Goal: Transaction & Acquisition: Download file/media

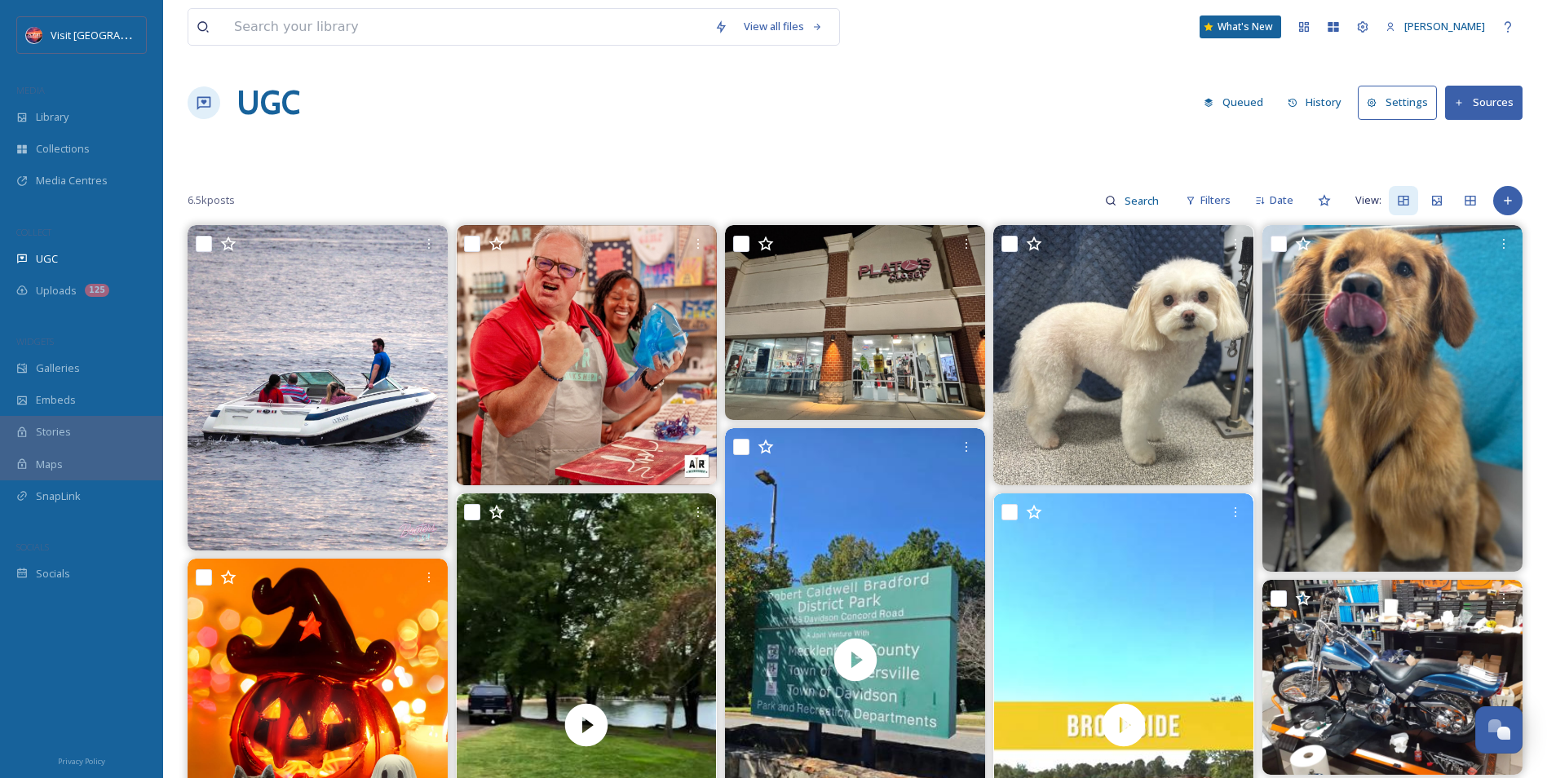
scroll to position [8944, 0]
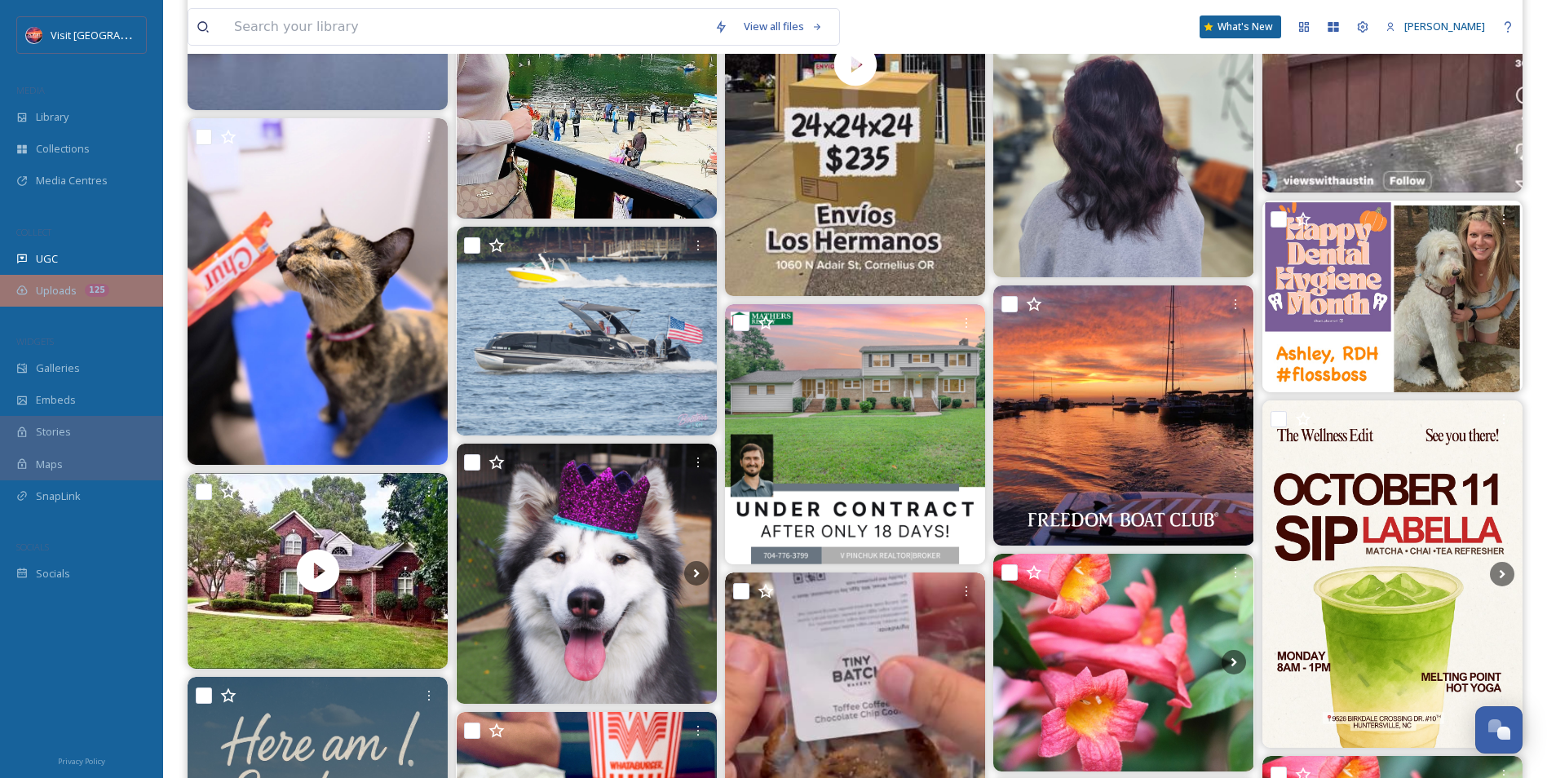
click at [68, 281] on div "Uploads 125" at bounding box center [81, 291] width 163 height 32
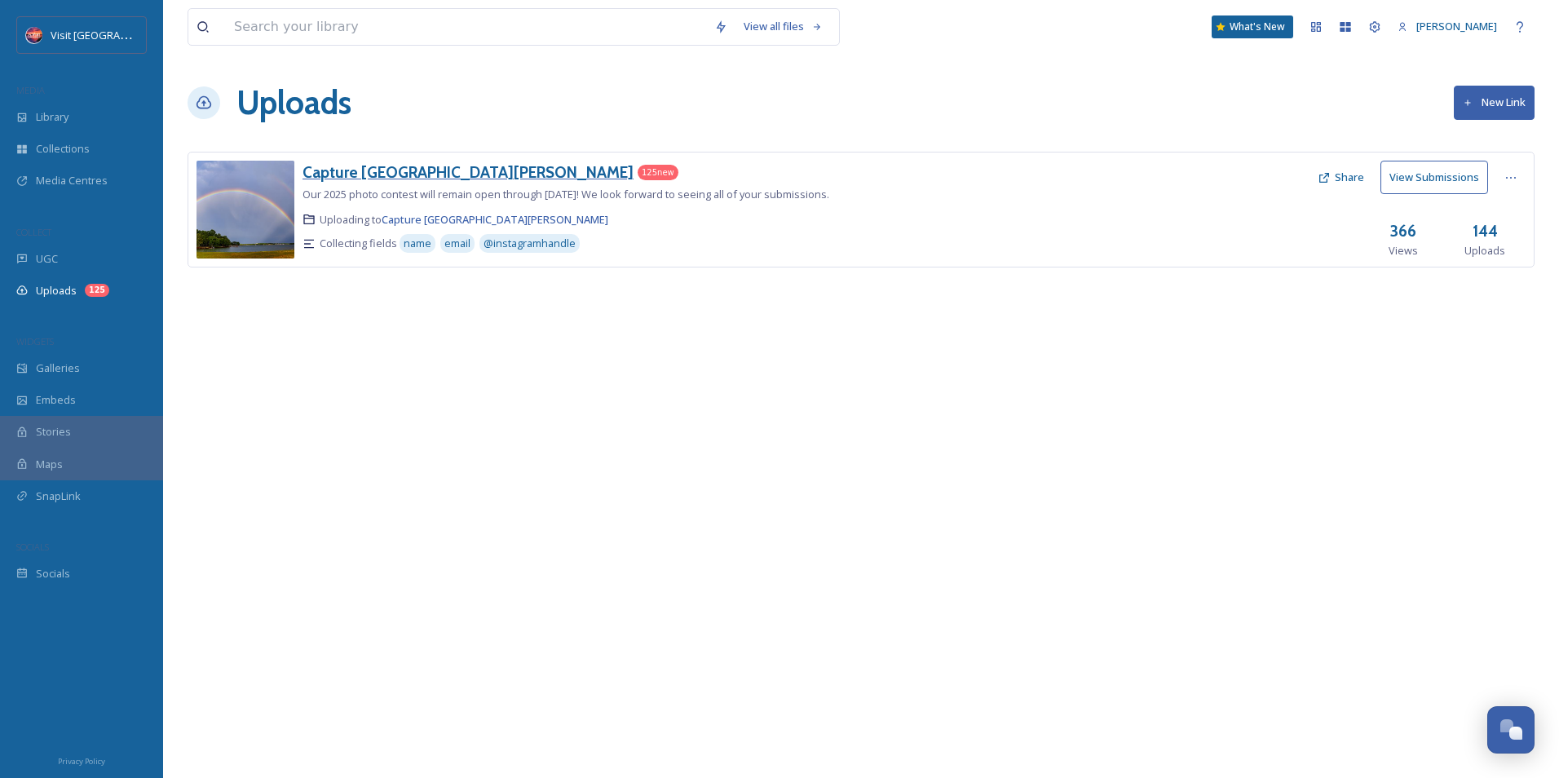
click at [400, 179] on h3 "Capture [GEOGRAPHIC_DATA][PERSON_NAME]" at bounding box center [468, 172] width 331 height 20
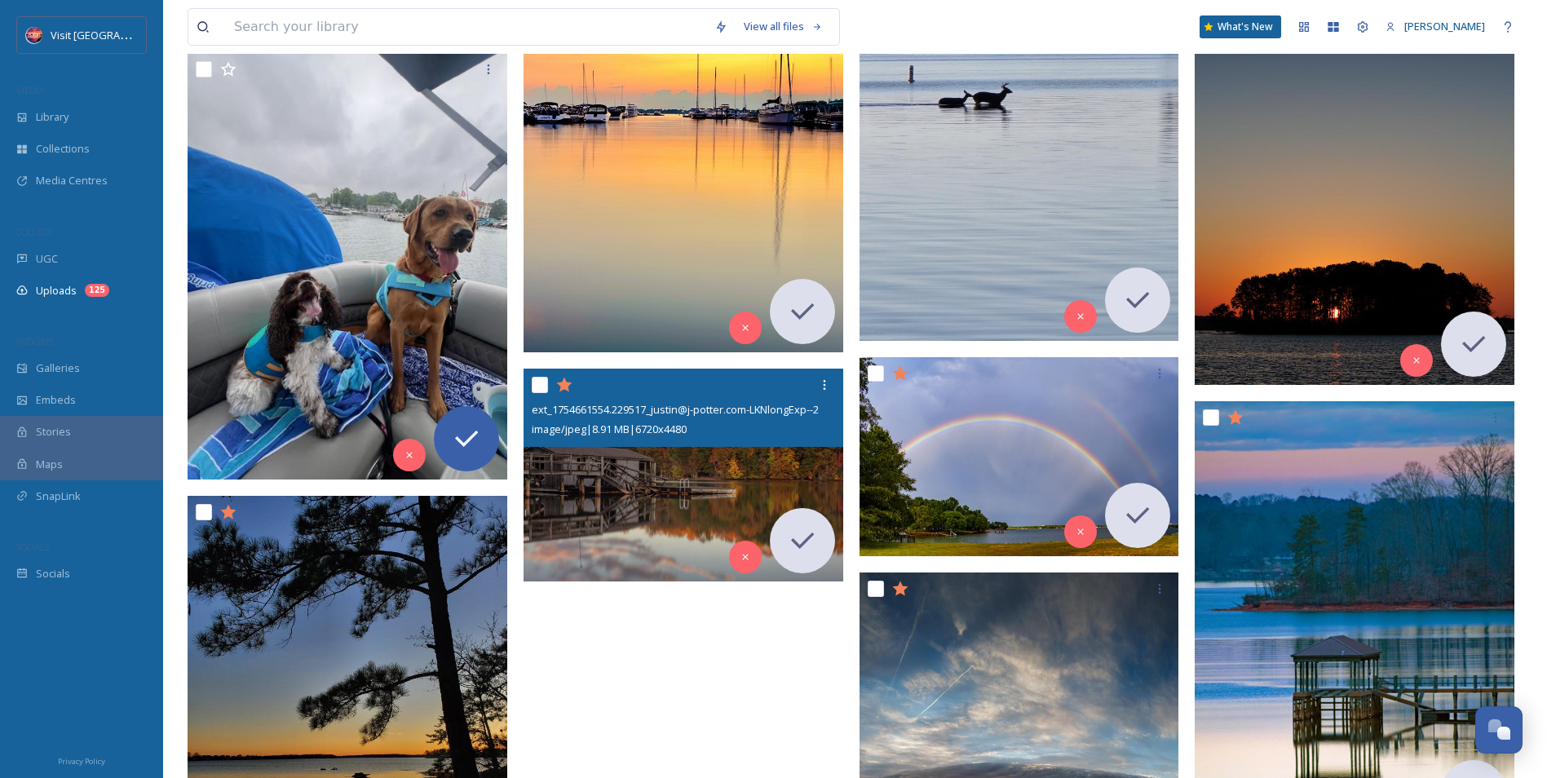
scroll to position [11417, 0]
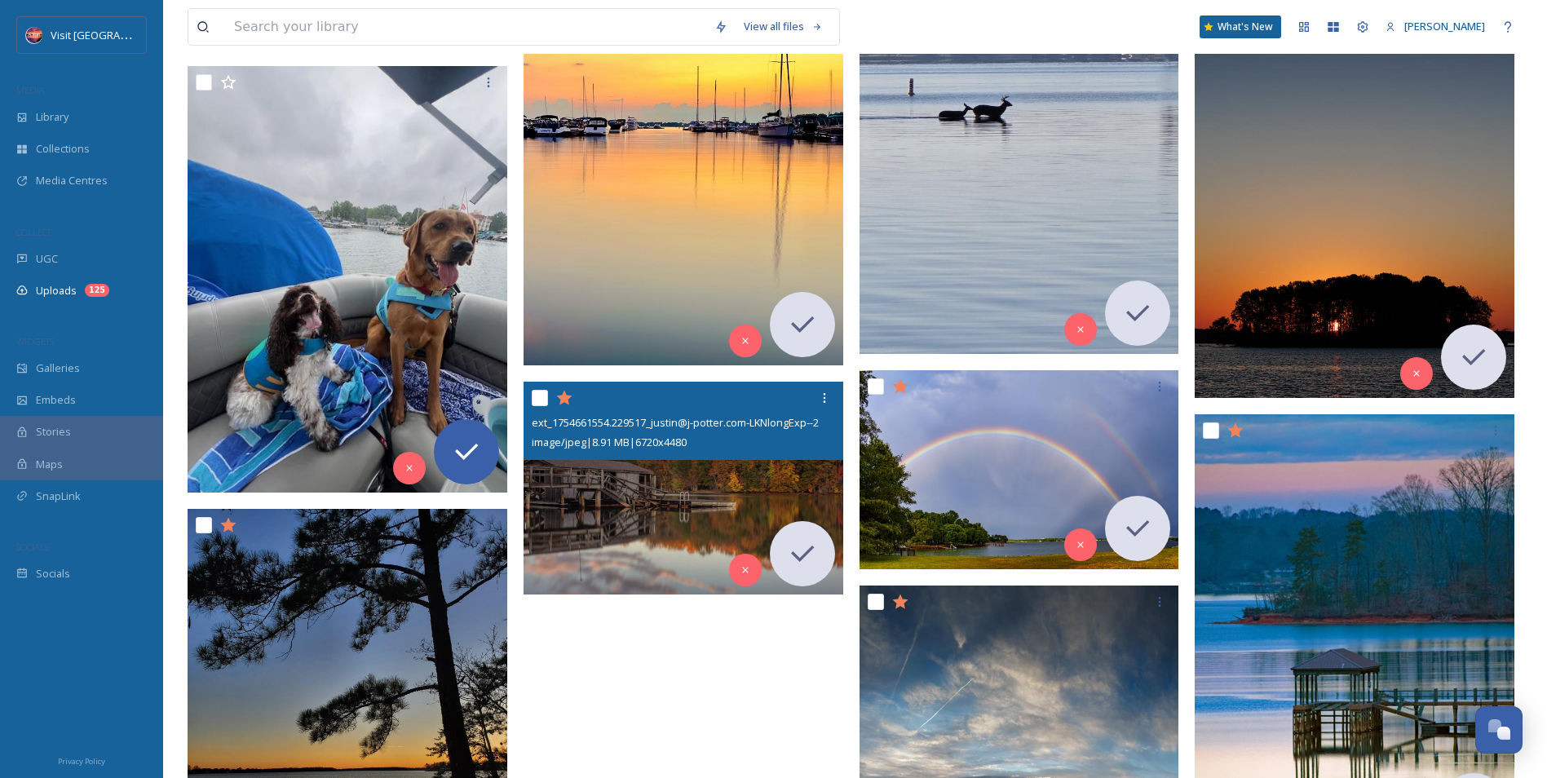
click at [725, 488] on img at bounding box center [684, 489] width 320 height 214
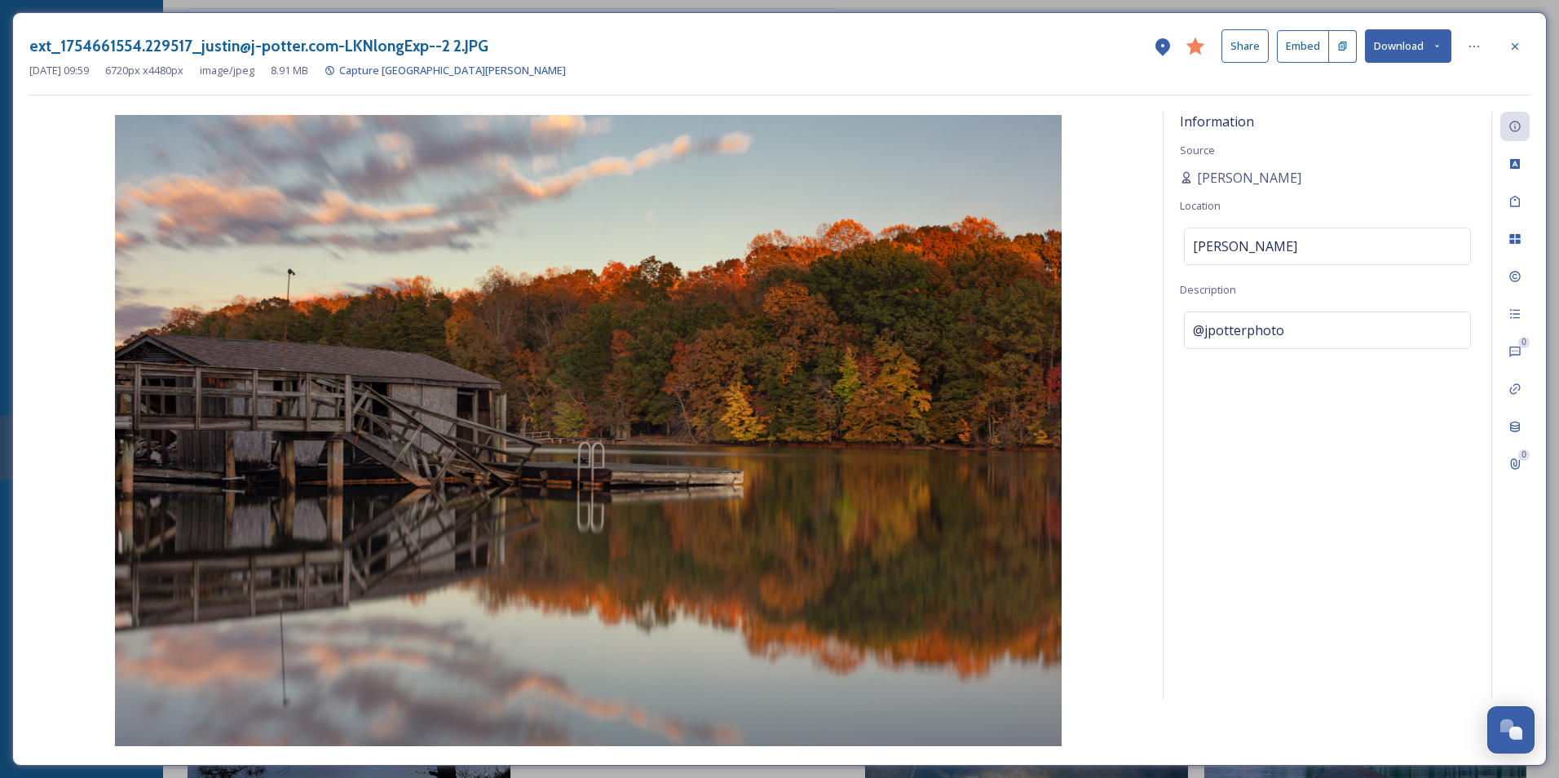
click at [1363, 437] on div "Information Source Justin Potter Location Terrell Description @jpotterphoto" at bounding box center [1328, 406] width 328 height 588
click at [1261, 177] on span "Justin Potter" at bounding box center [1249, 178] width 104 height 20
click at [1434, 48] on icon at bounding box center [1437, 46] width 11 height 11
click at [1236, 616] on div "Information Source Justin Potter Location Terrell Description @jpotterphoto" at bounding box center [1328, 406] width 328 height 588
click at [1511, 51] on icon at bounding box center [1515, 46] width 13 height 13
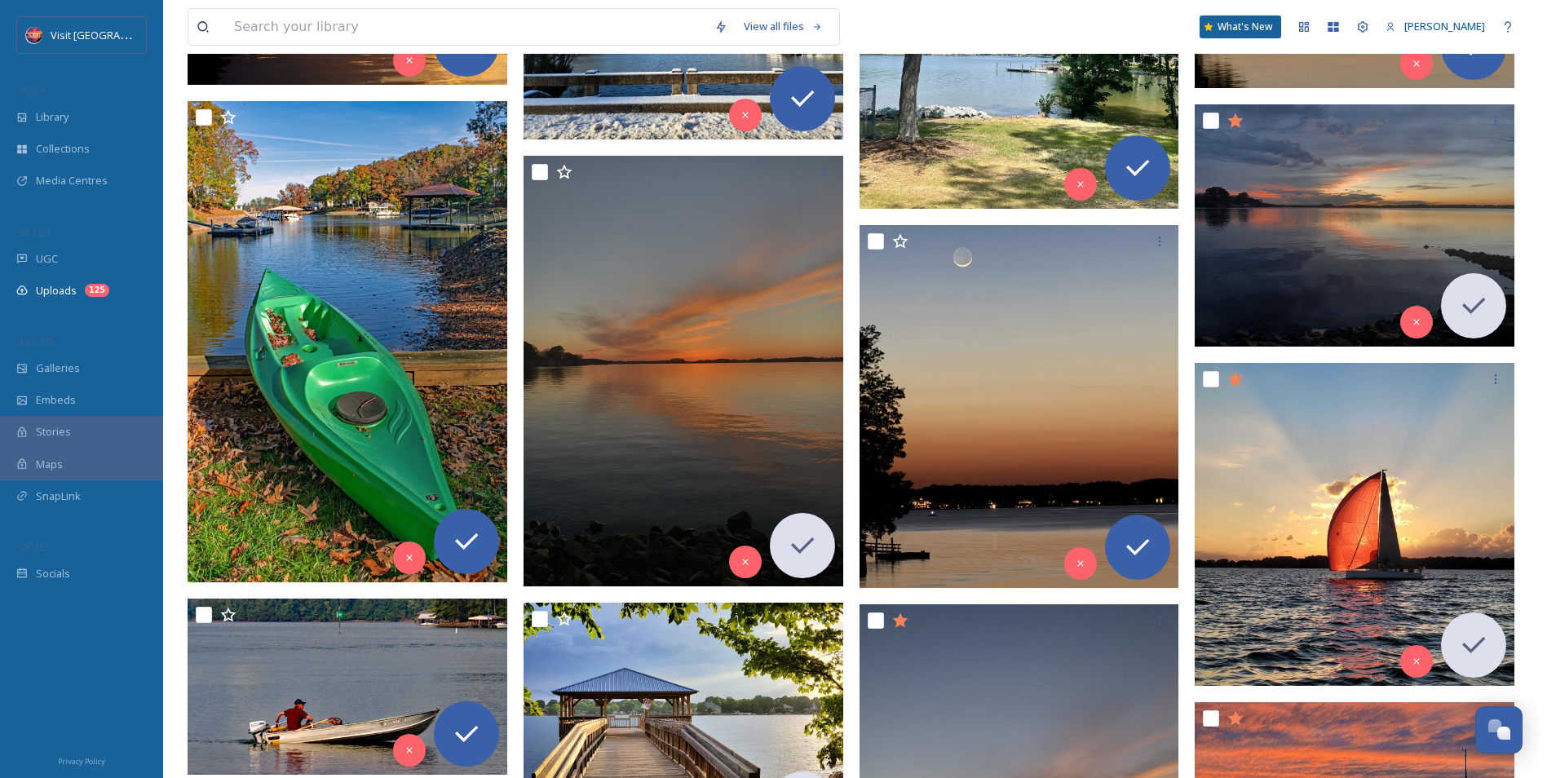
scroll to position [10392, 0]
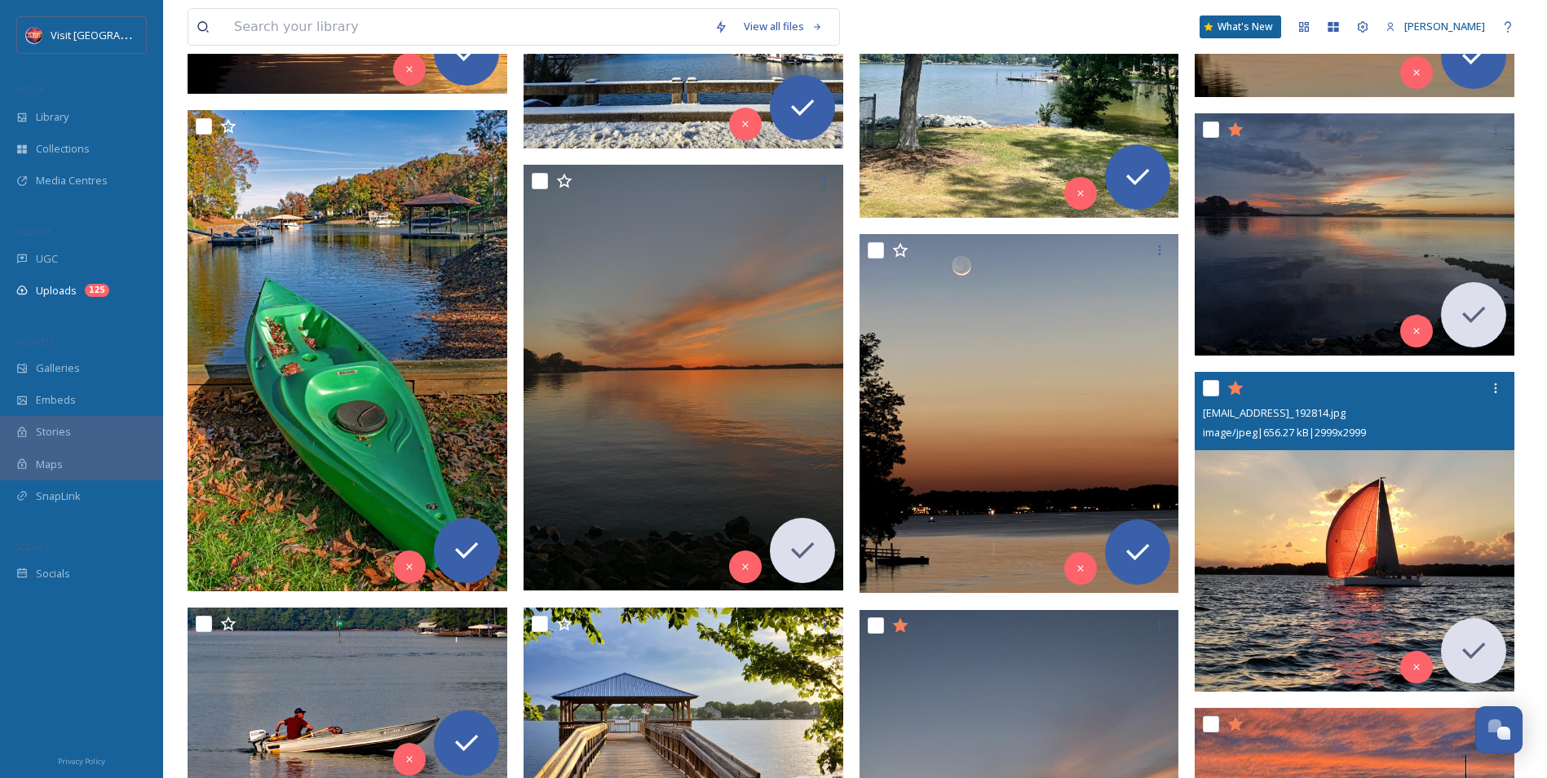
click at [1409, 507] on img at bounding box center [1355, 532] width 320 height 320
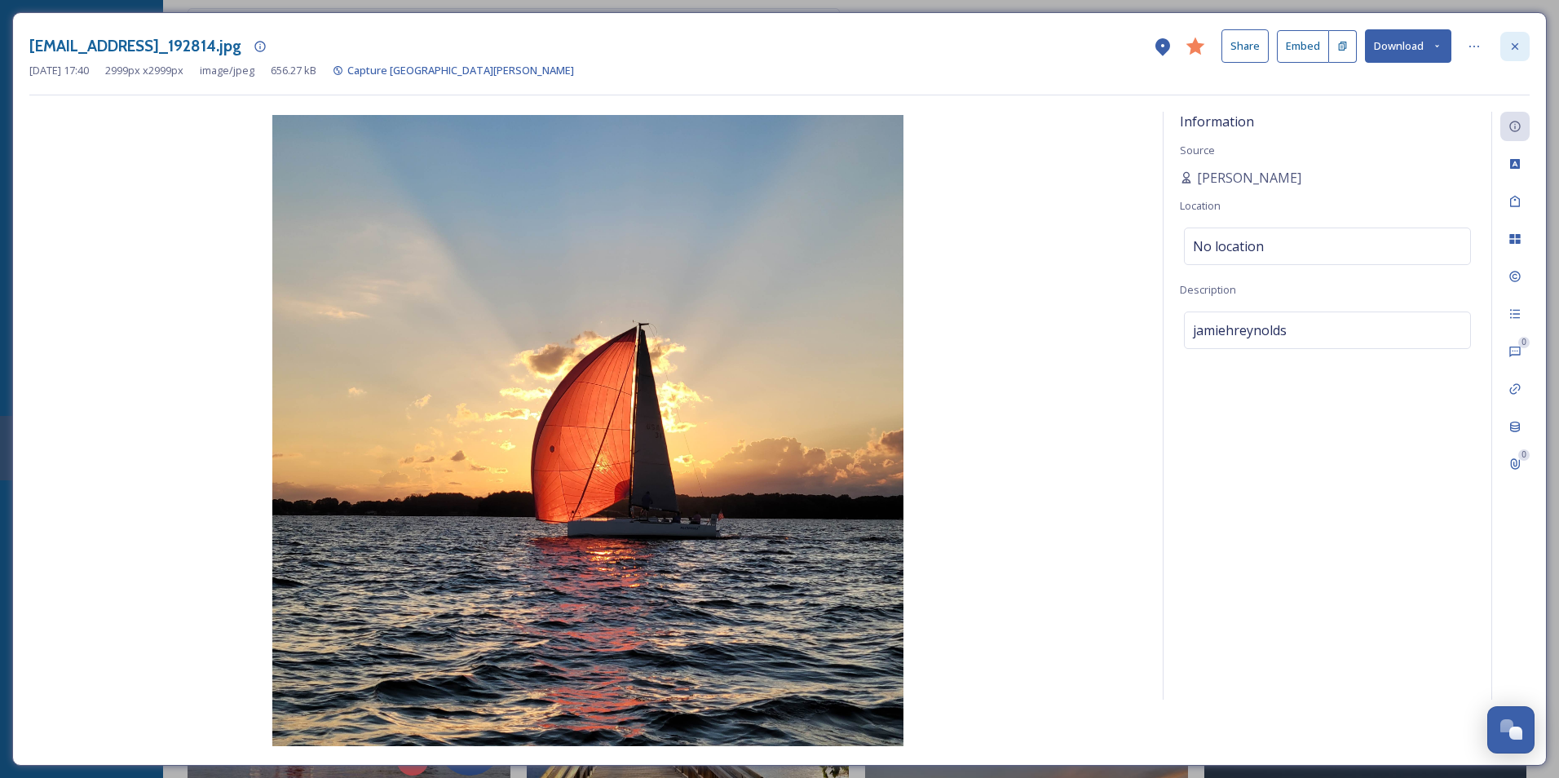
click at [1510, 42] on icon at bounding box center [1515, 46] width 13 height 13
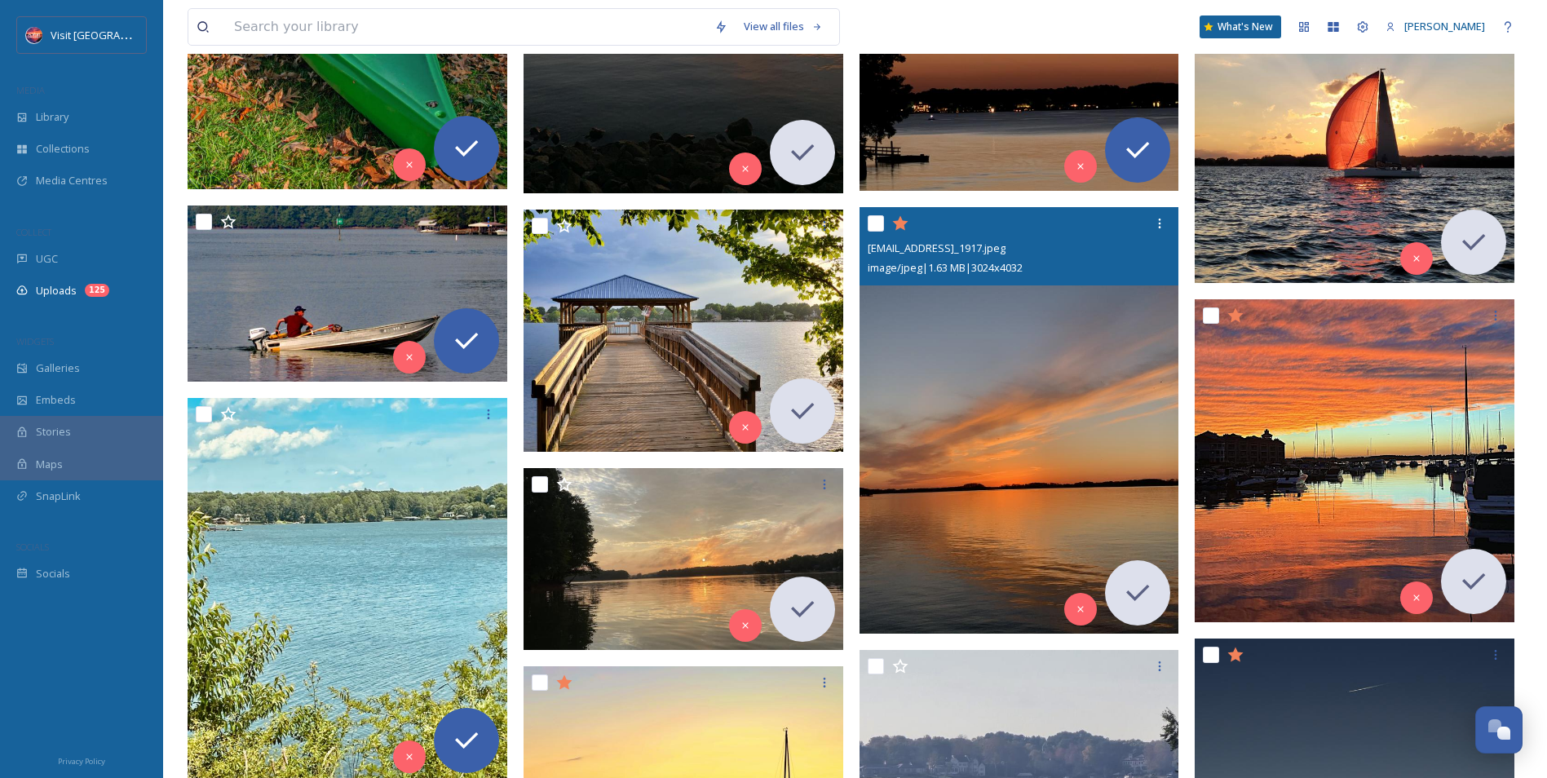
scroll to position [10799, 0]
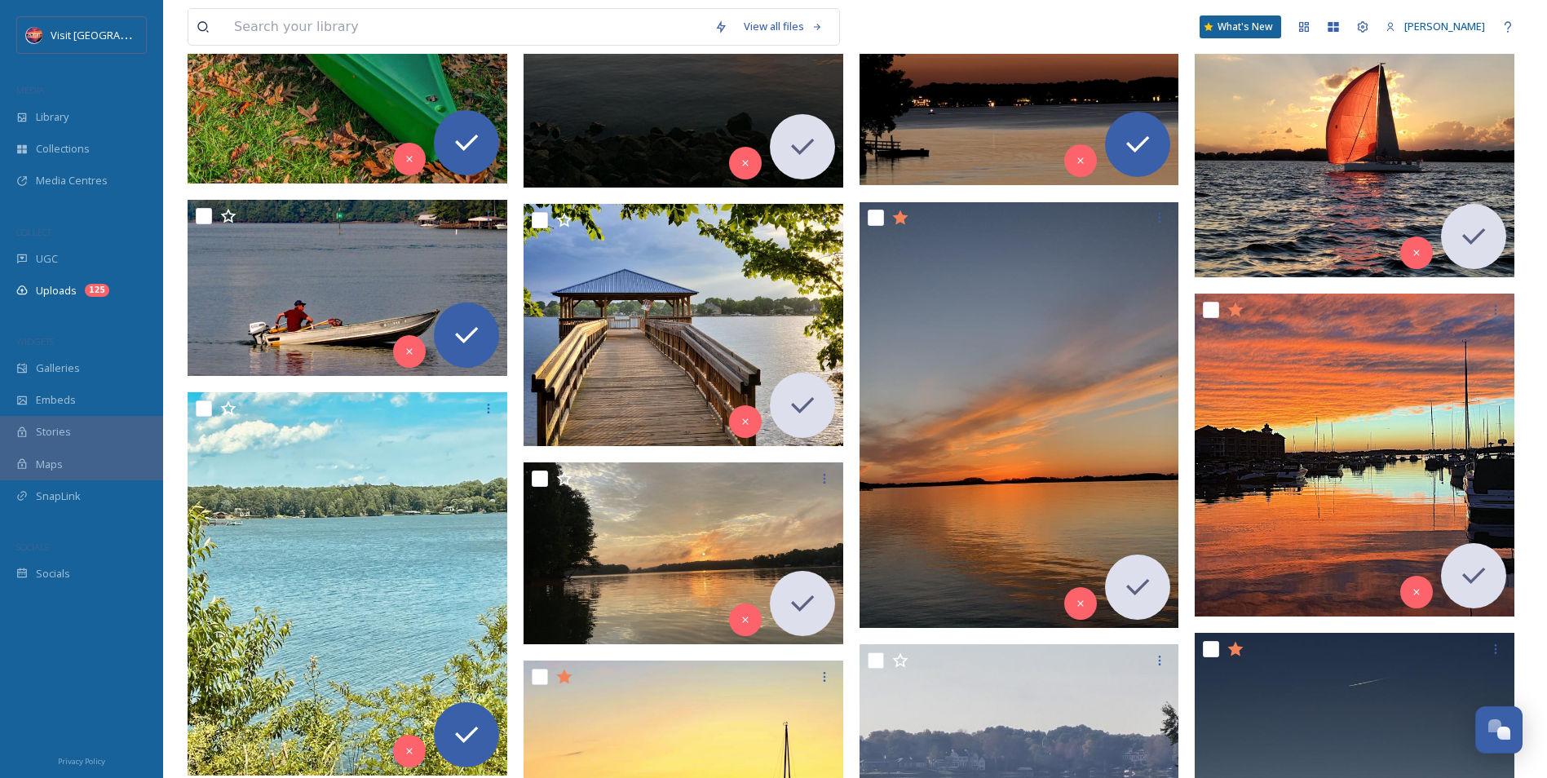
click at [1307, 156] on img at bounding box center [1355, 118] width 320 height 320
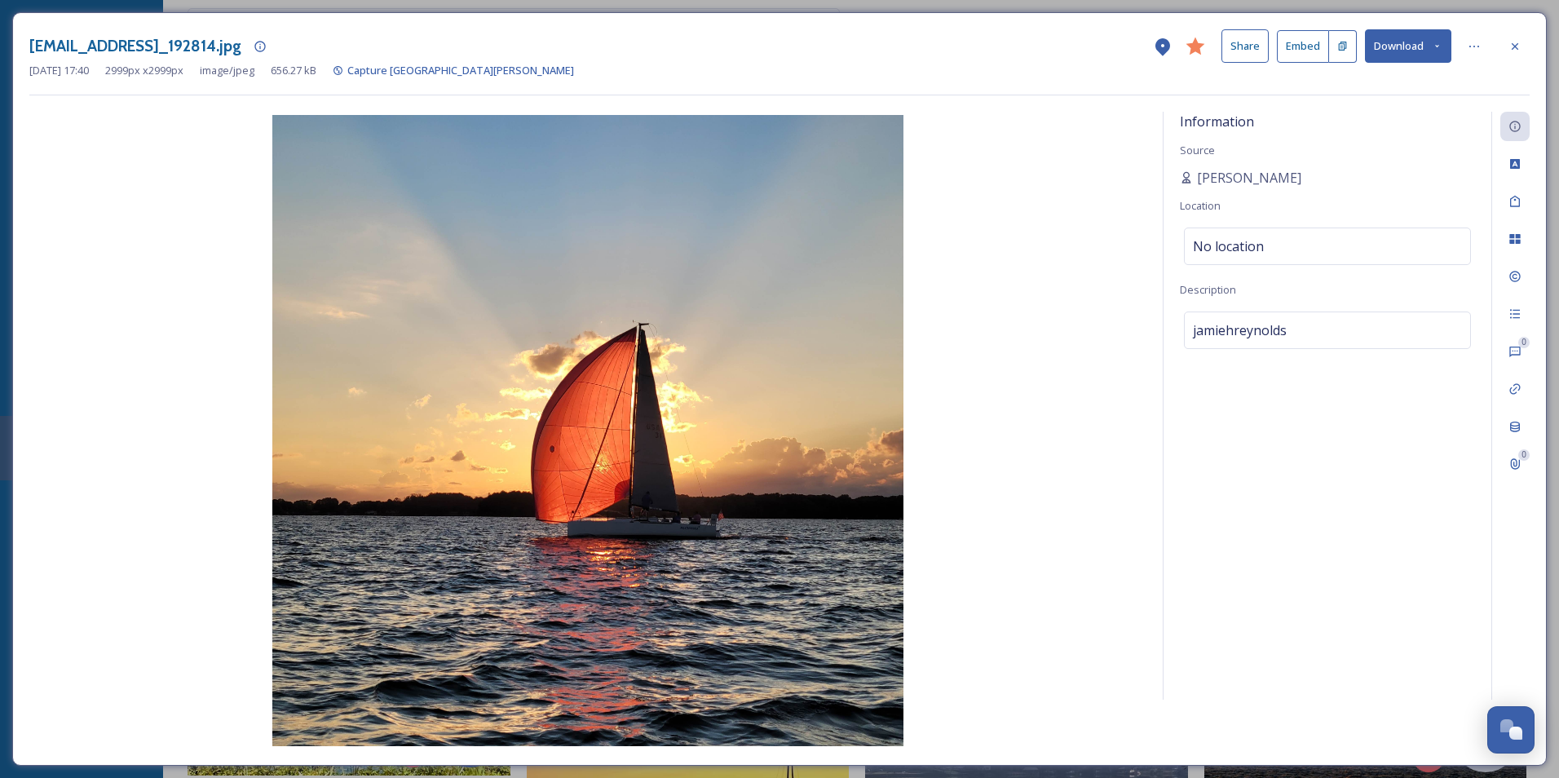
click at [1437, 54] on button "Download" at bounding box center [1408, 45] width 86 height 33
click at [1381, 76] on span "Download Original (2999 x 2999)" at bounding box center [1363, 83] width 154 height 15
click at [1520, 46] on icon at bounding box center [1515, 46] width 13 height 13
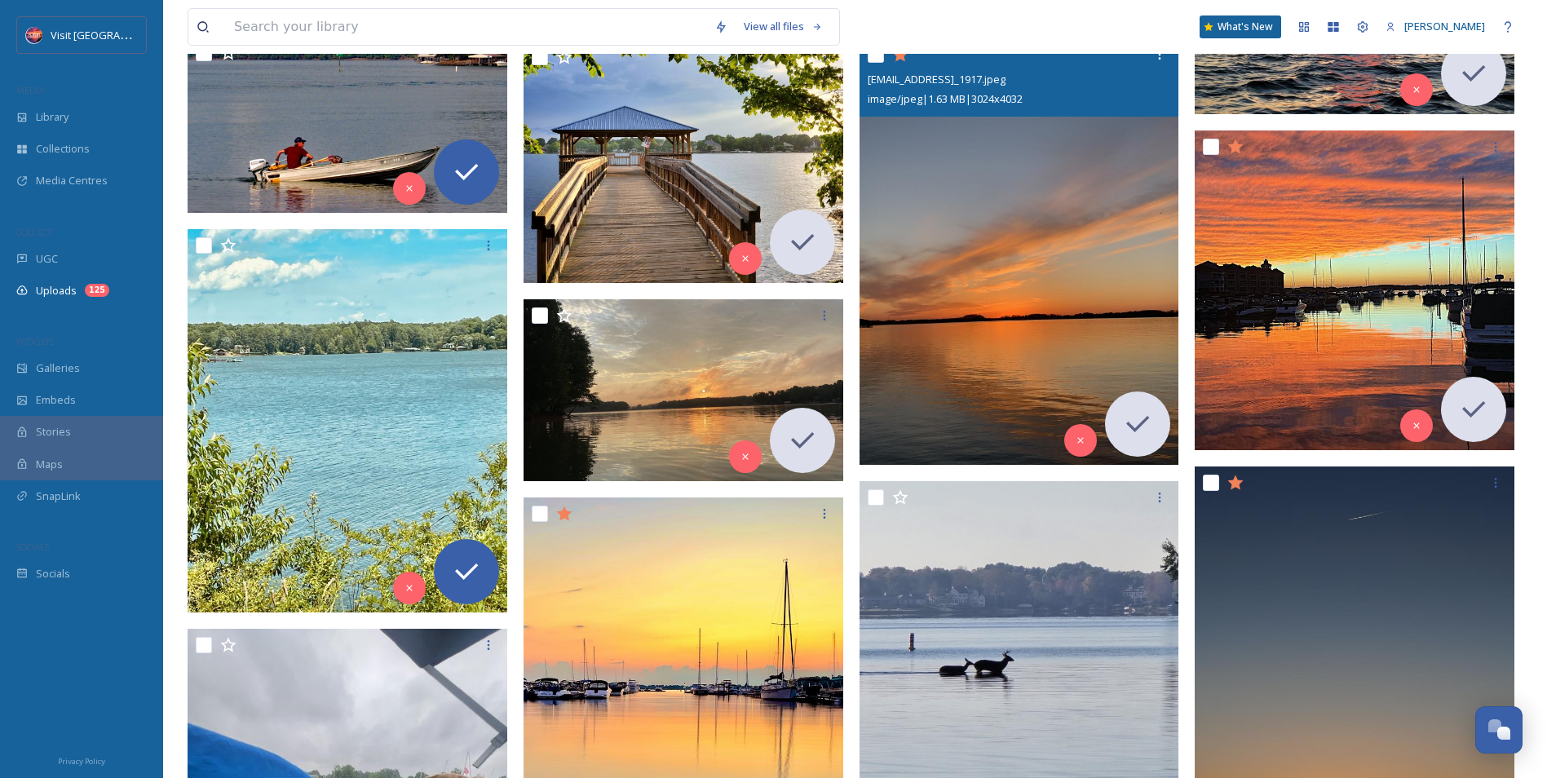
scroll to position [11126, 0]
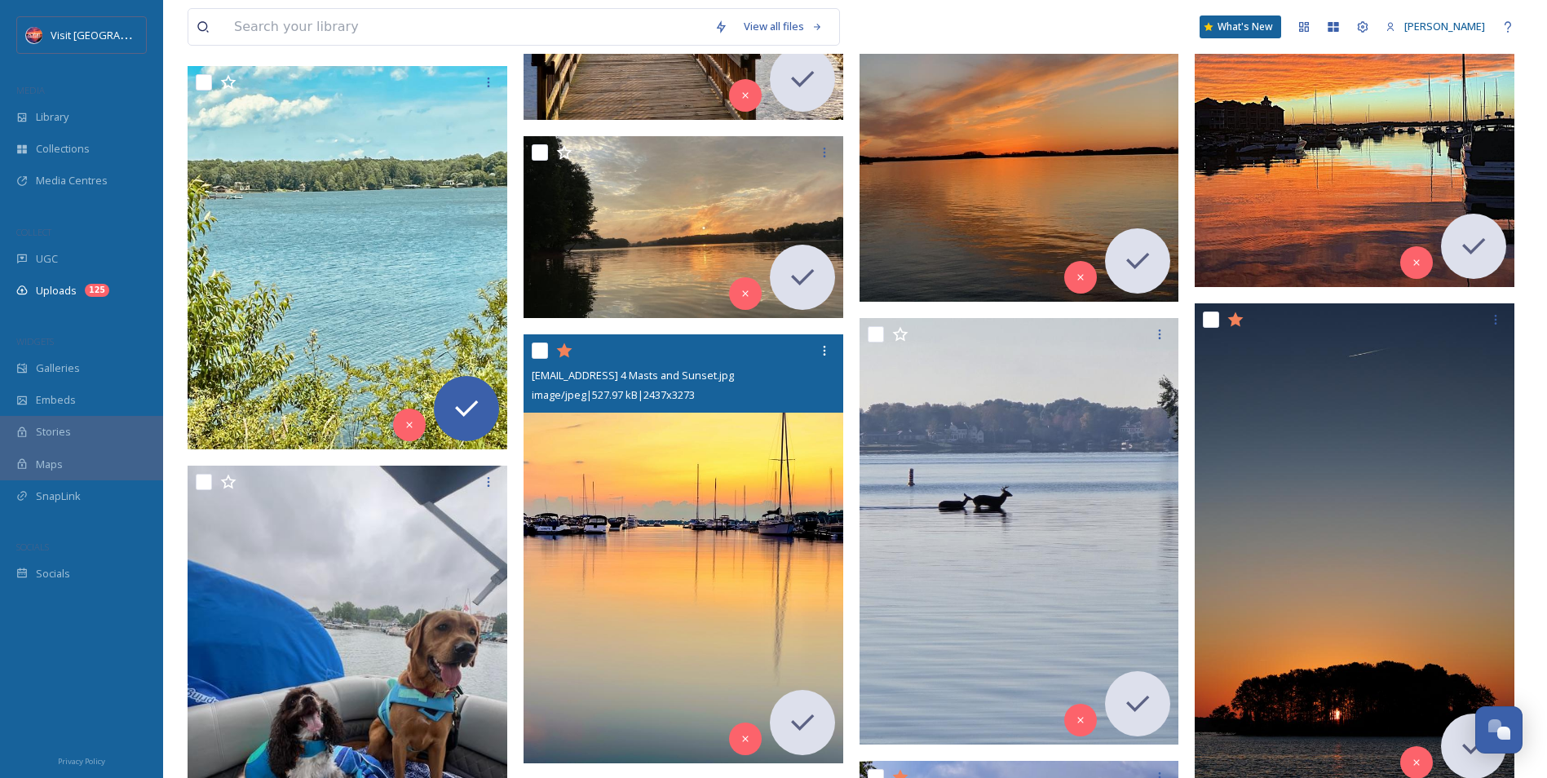
click at [704, 515] on img at bounding box center [684, 548] width 320 height 429
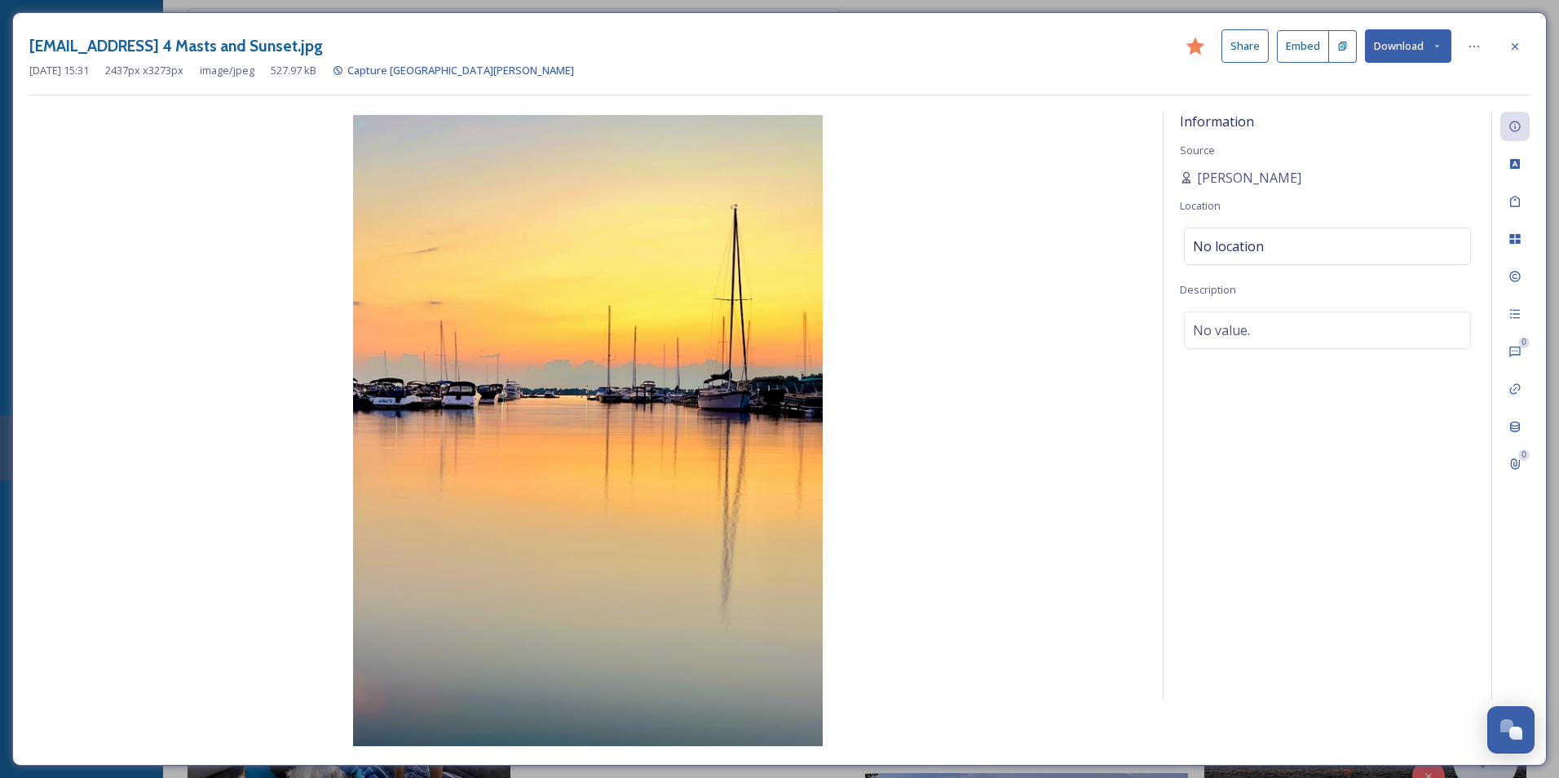
click at [1399, 43] on button "Download" at bounding box center [1408, 45] width 86 height 33
click at [1363, 74] on div "Download Original (2437 x 3273)" at bounding box center [1365, 84] width 170 height 32
click at [1522, 42] on div at bounding box center [1514, 46] width 29 height 29
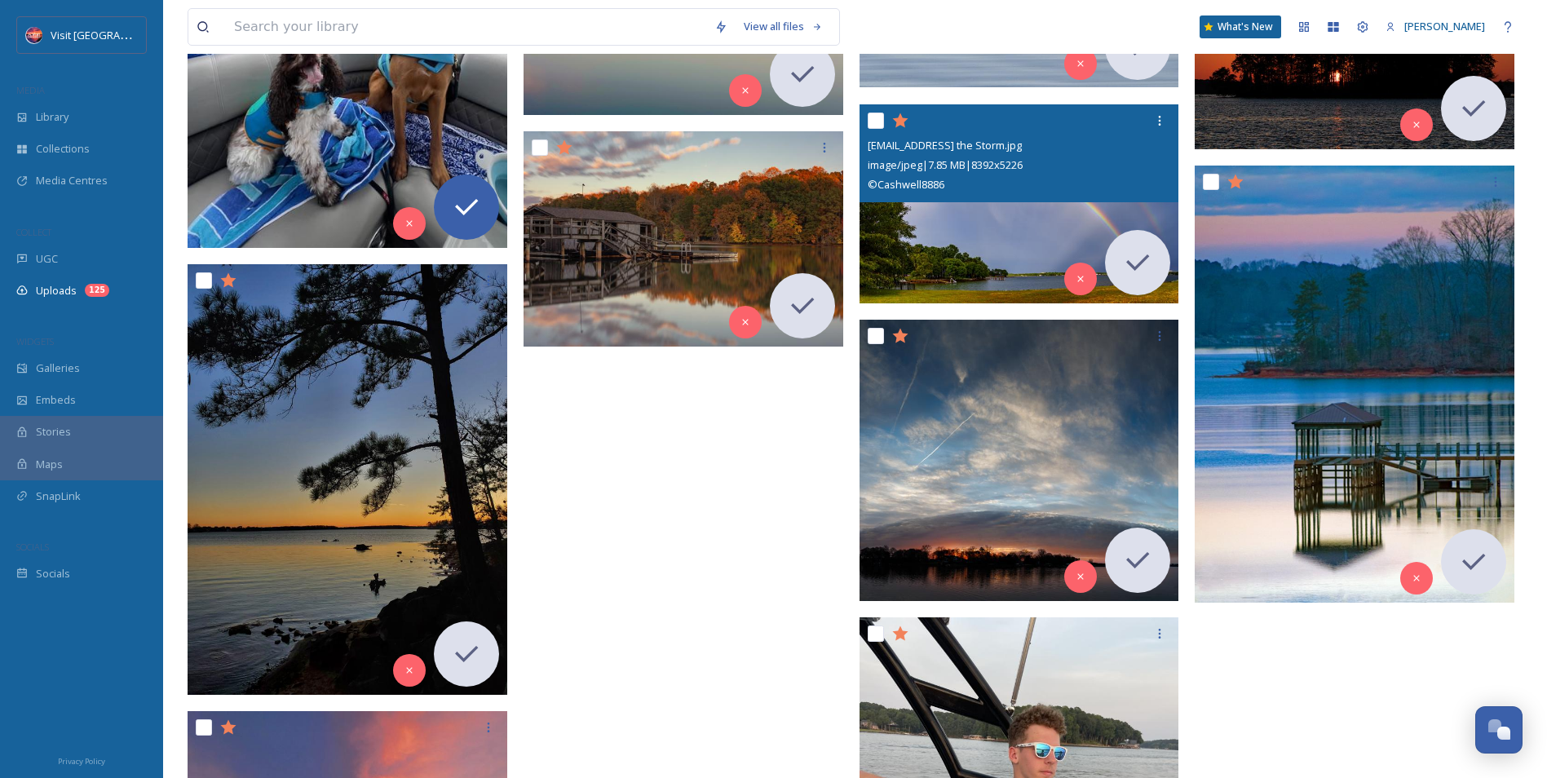
scroll to position [11778, 0]
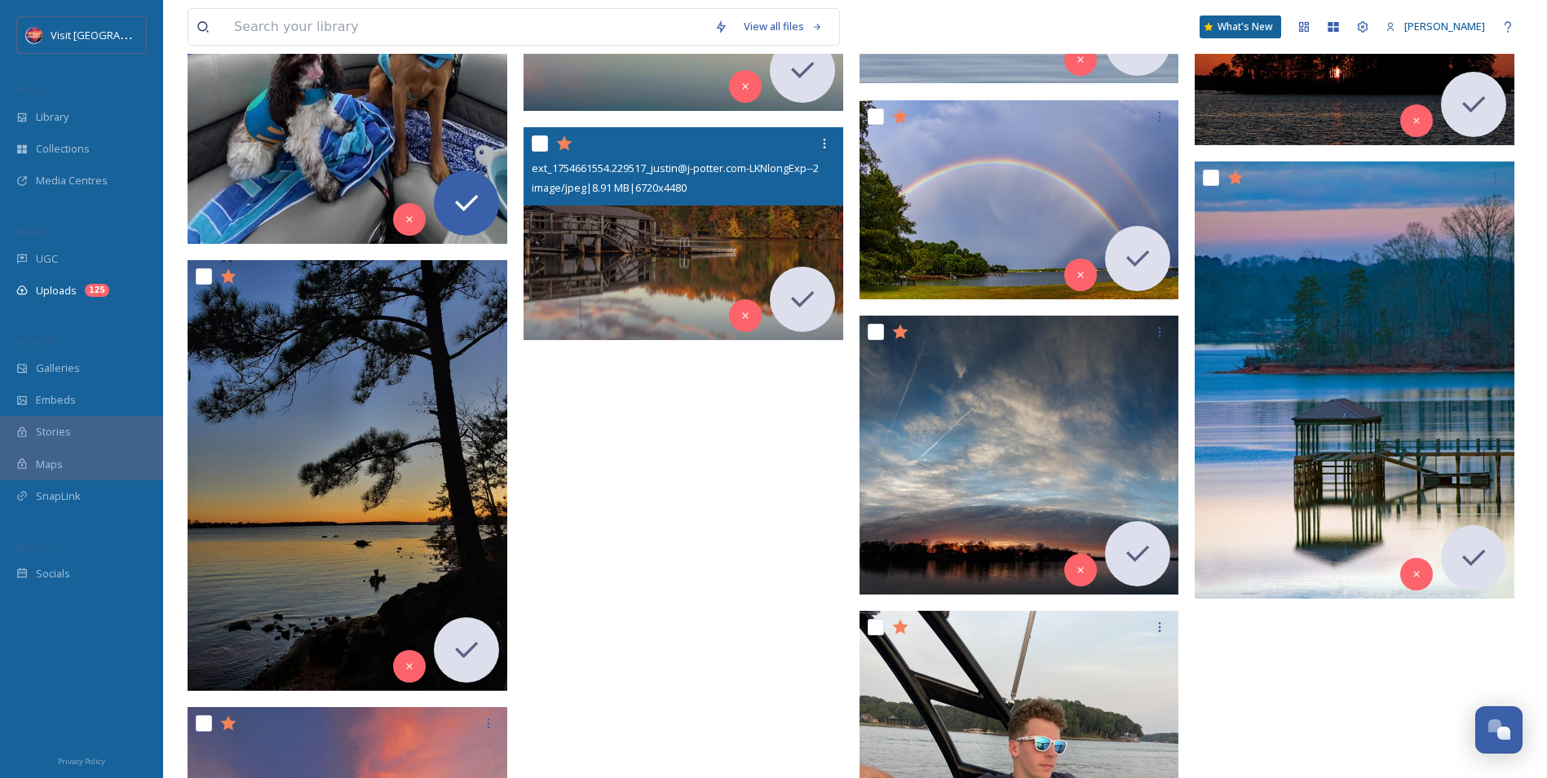
click at [600, 251] on img at bounding box center [684, 234] width 320 height 214
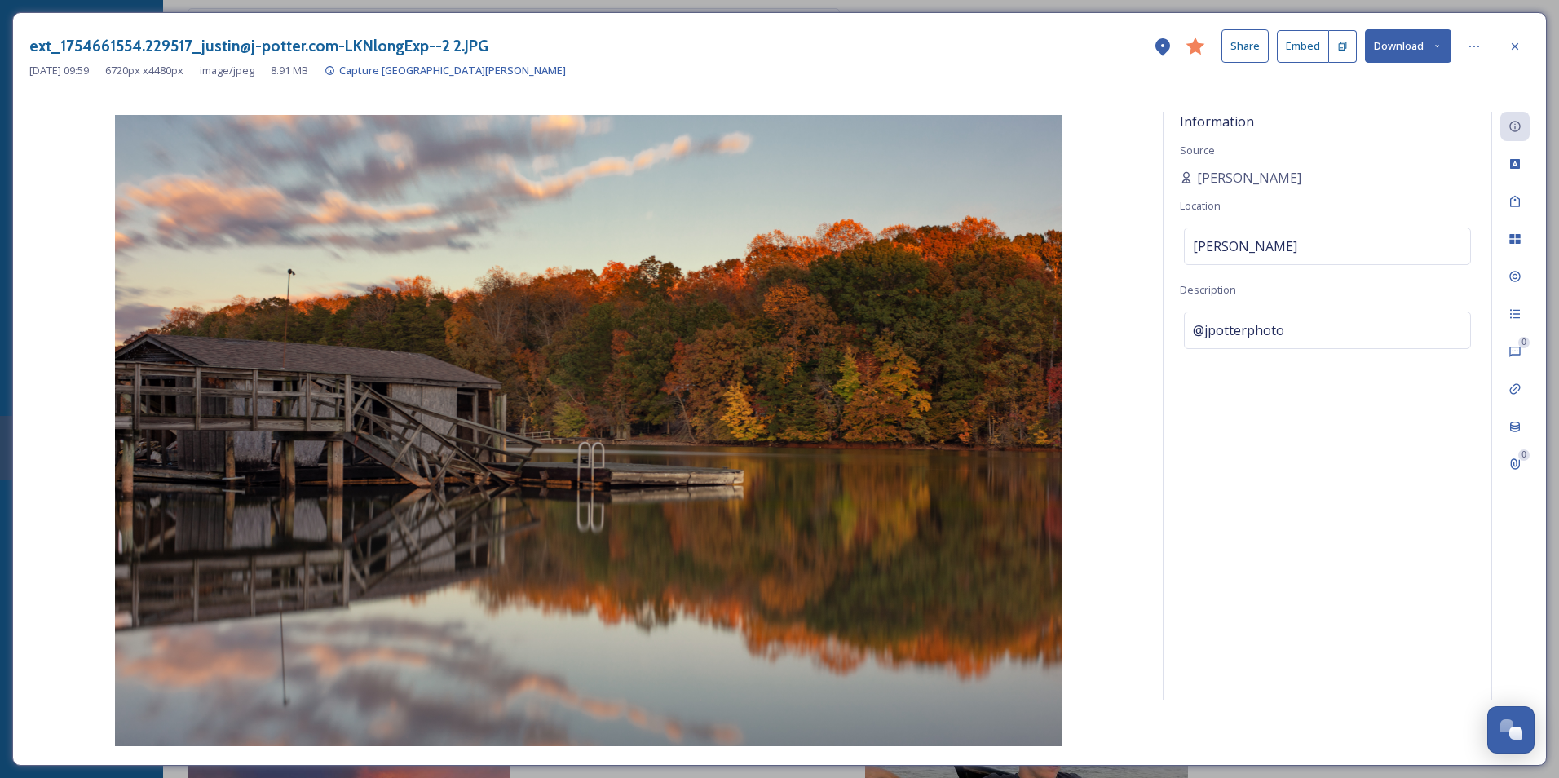
click at [1392, 48] on button "Download" at bounding box center [1408, 45] width 86 height 33
click at [1368, 92] on div "Download Original (6720 x 4480)" at bounding box center [1365, 84] width 170 height 32
click at [1517, 42] on icon at bounding box center [1515, 46] width 13 height 13
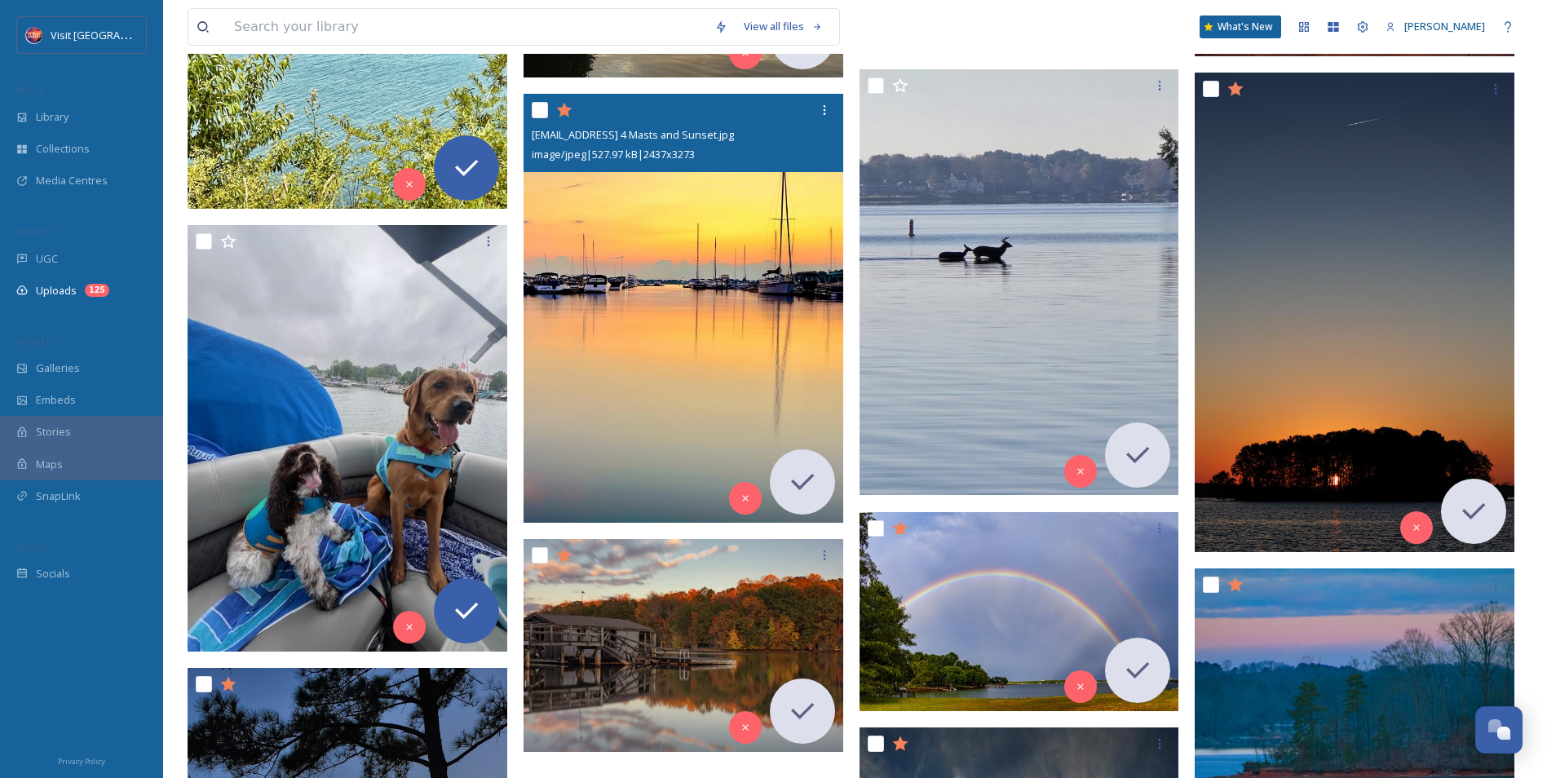
scroll to position [11360, 0]
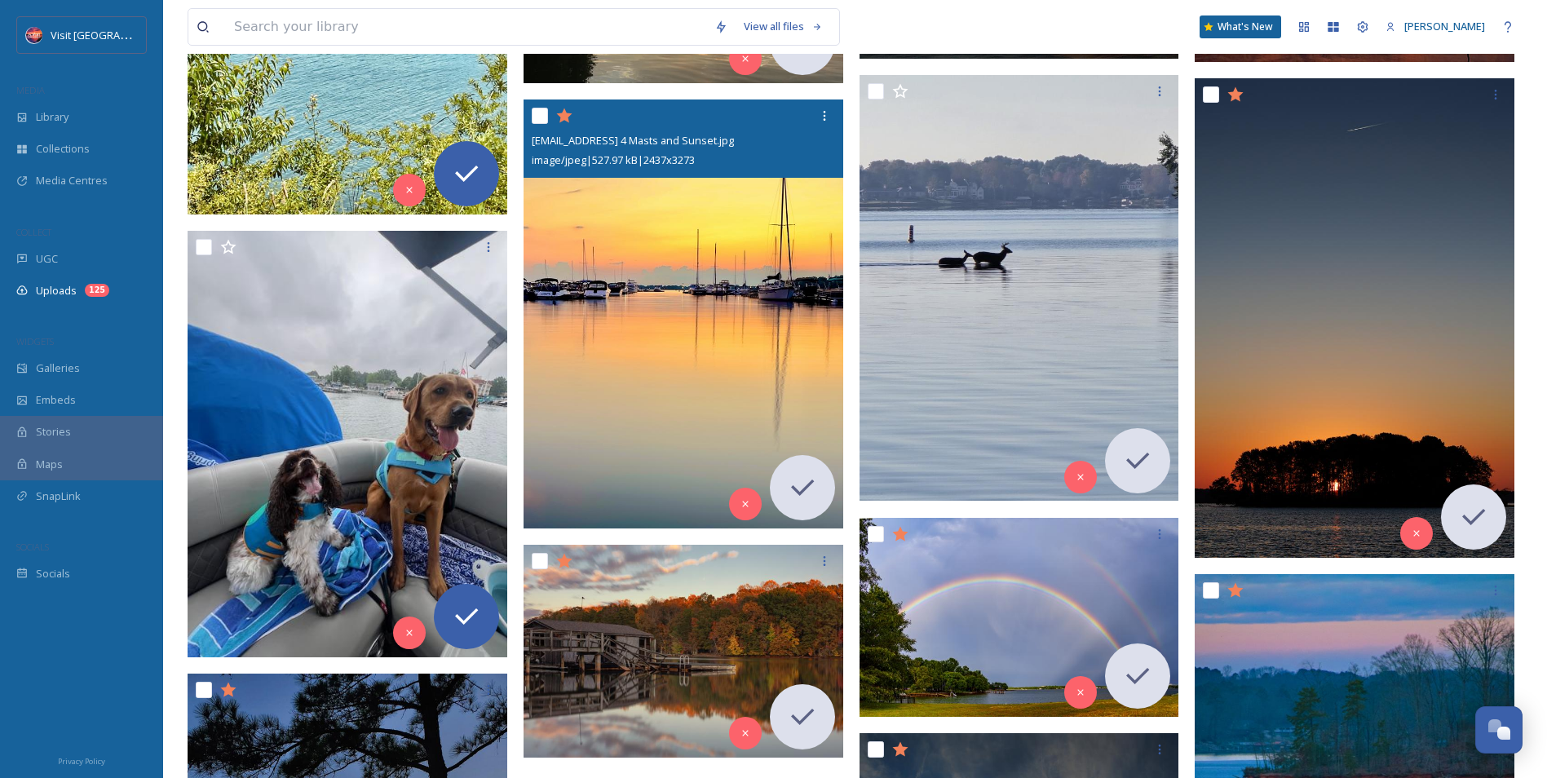
click at [602, 342] on img at bounding box center [684, 313] width 320 height 429
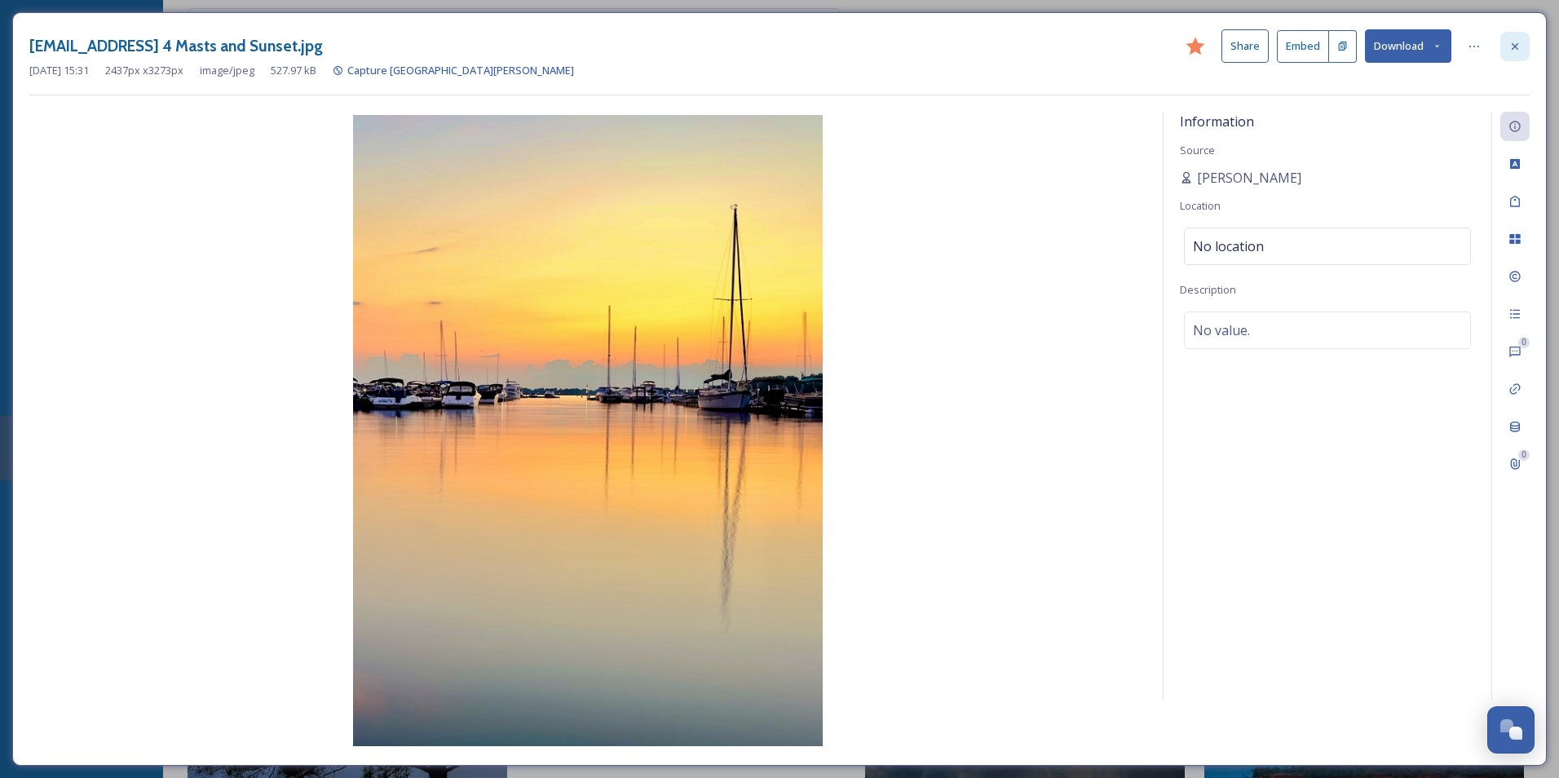
click at [1516, 38] on div at bounding box center [1514, 46] width 29 height 29
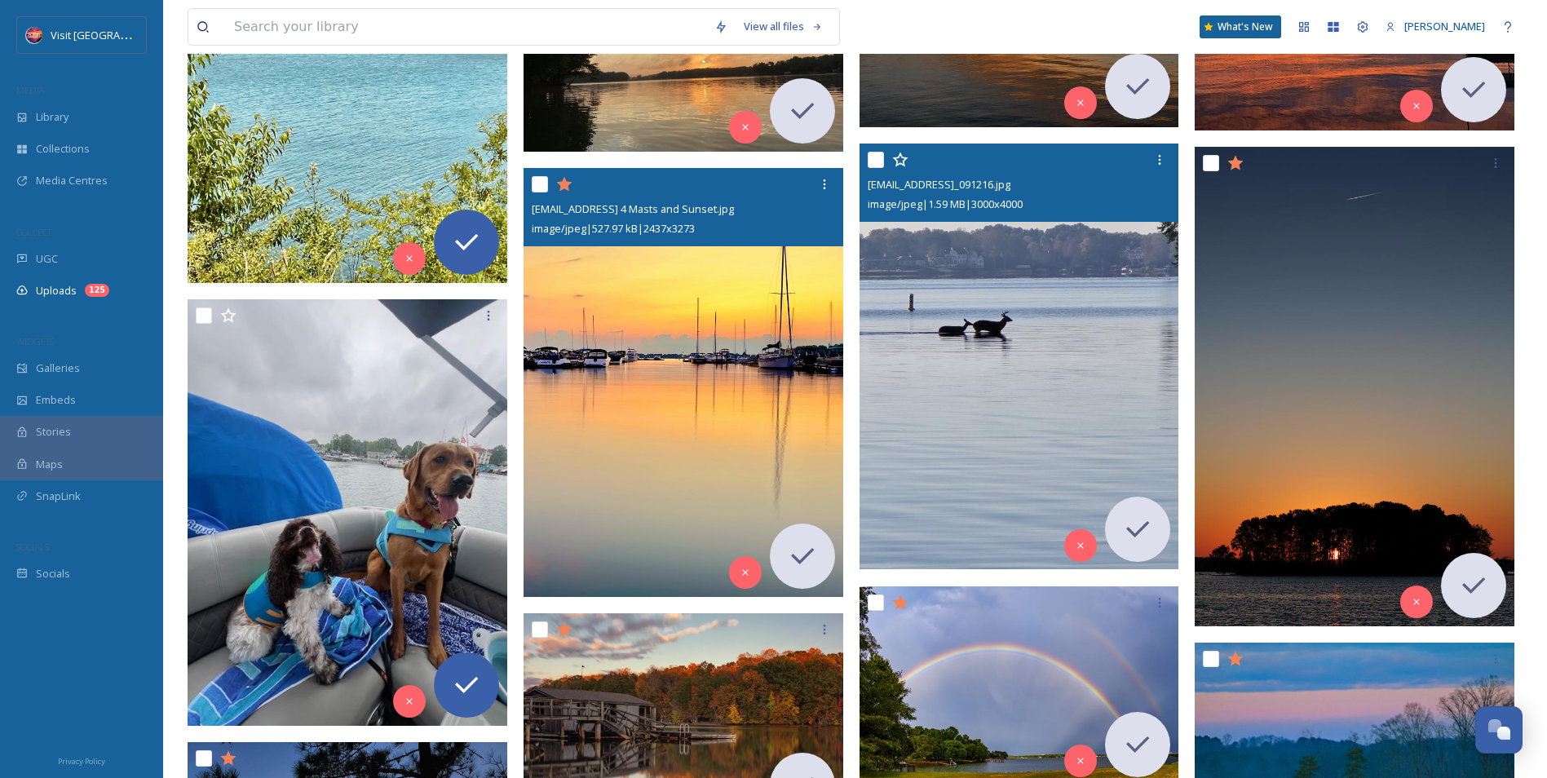
scroll to position [11442, 0]
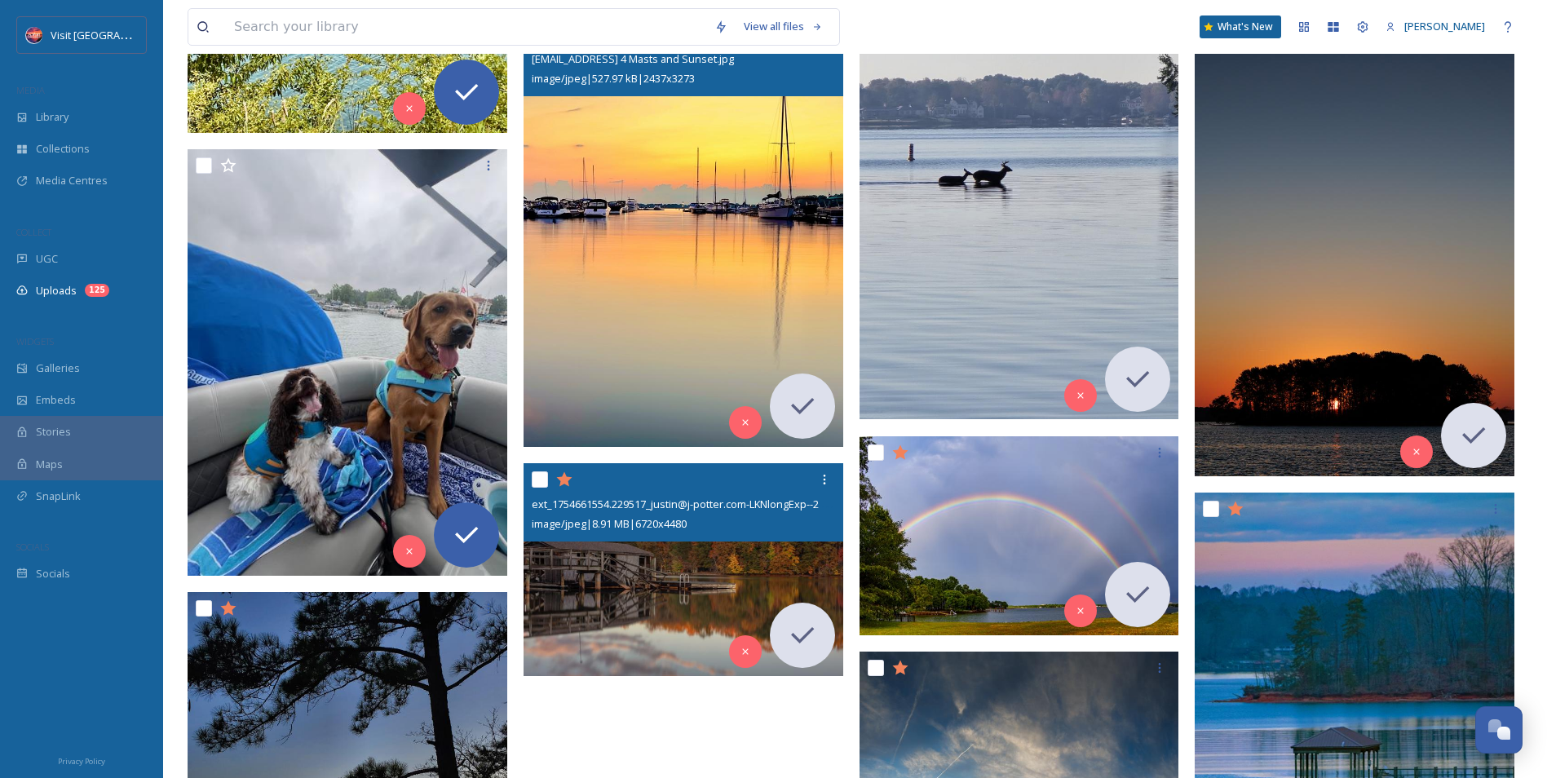
click at [764, 568] on img at bounding box center [684, 570] width 320 height 214
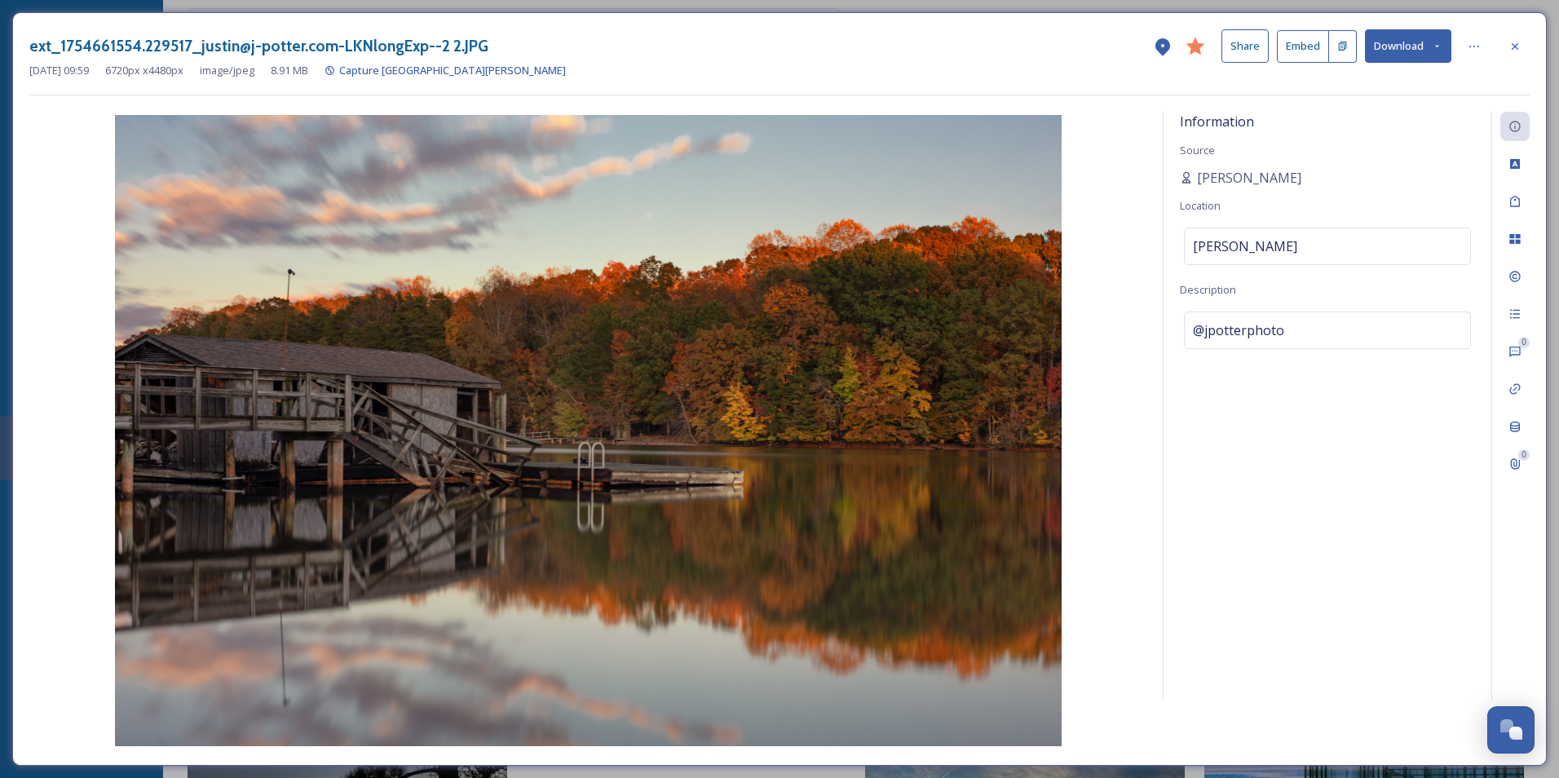
click at [1516, 57] on div at bounding box center [1514, 46] width 29 height 29
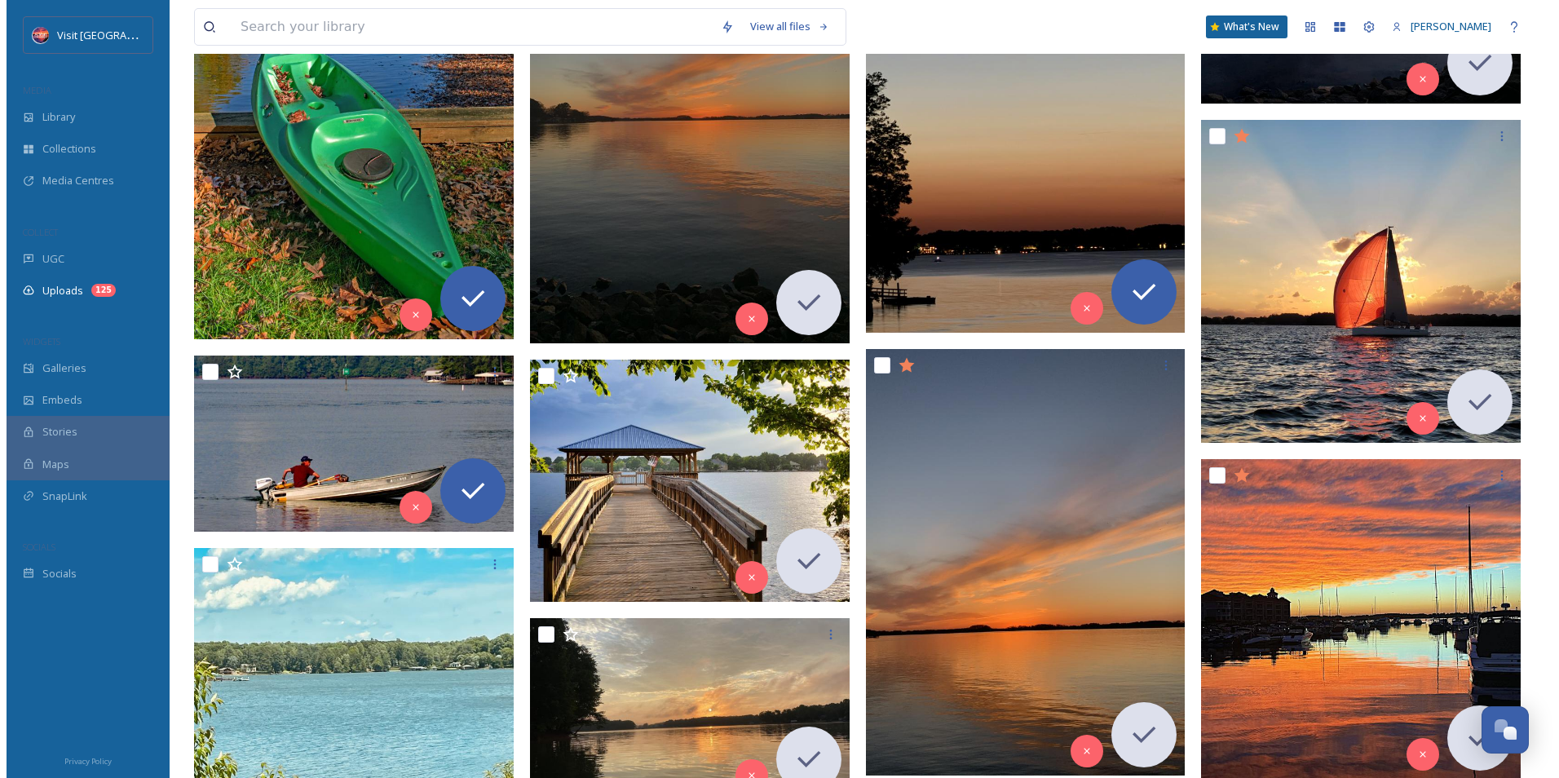
scroll to position [10618, 0]
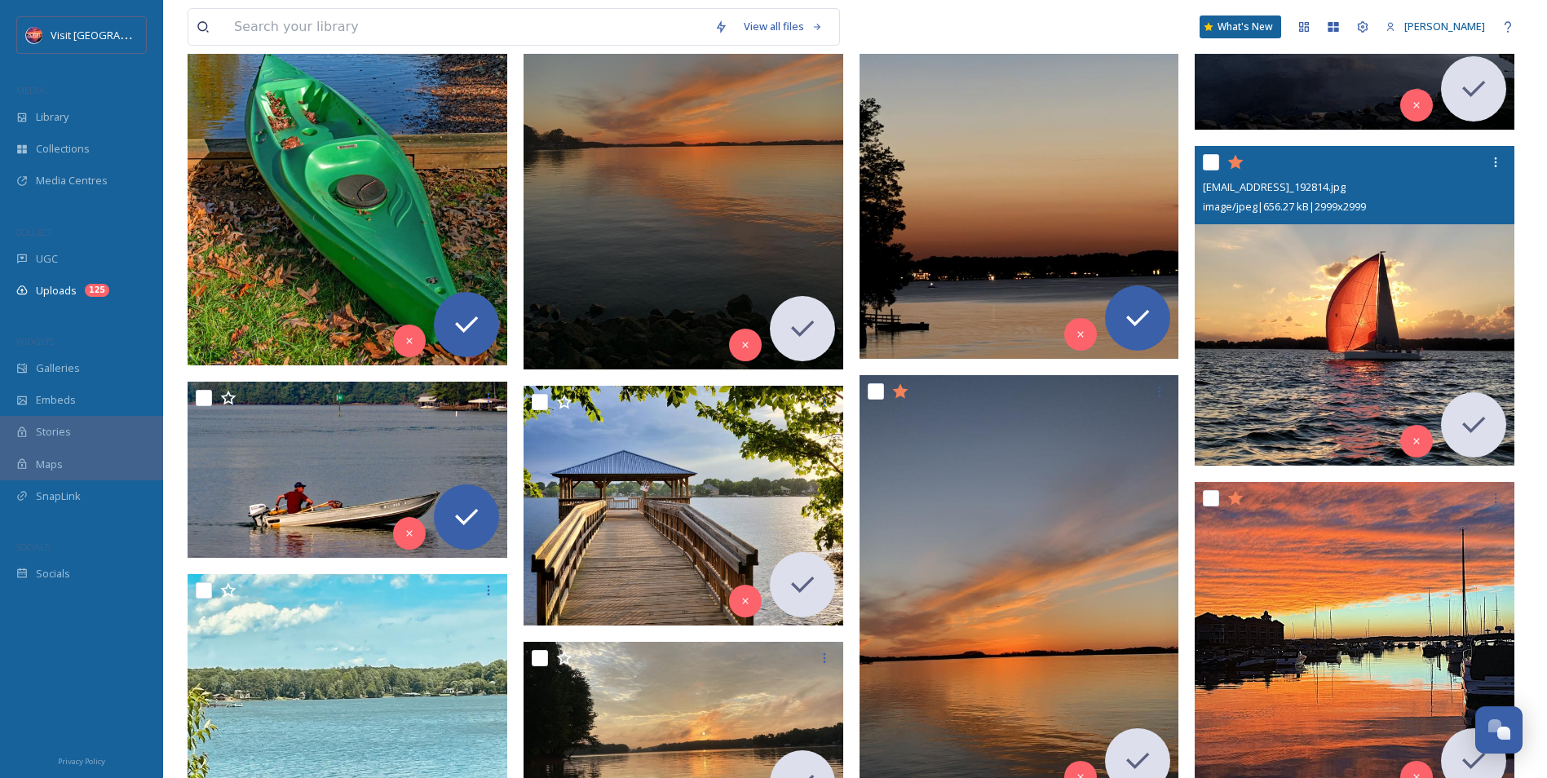
click at [1296, 280] on img at bounding box center [1355, 306] width 320 height 320
